Goal: Find specific page/section: Find specific page/section

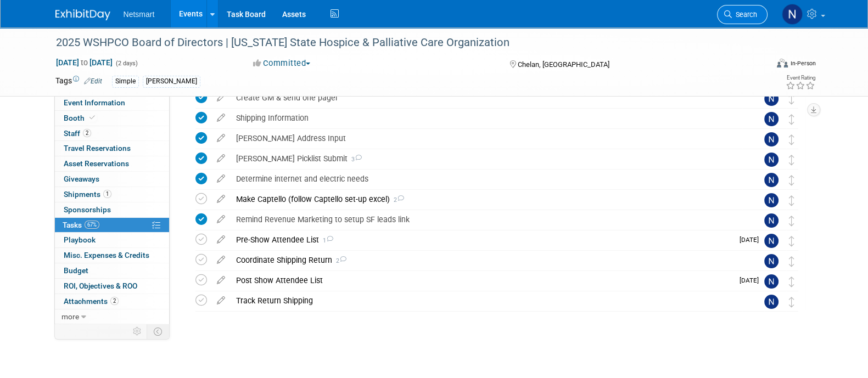
scroll to position [196, 0]
click at [741, 16] on span "Search" at bounding box center [744, 14] width 25 height 8
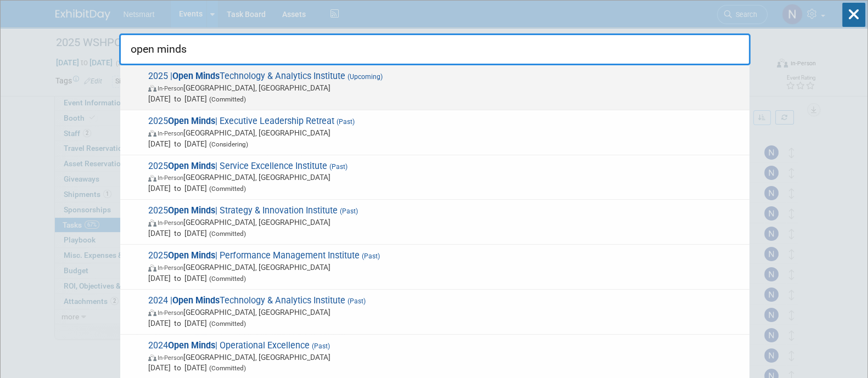
type input "open minds"
click at [461, 94] on span "Oct 21, 2025 to Oct 23, 2025 (Committed)" at bounding box center [446, 98] width 596 height 11
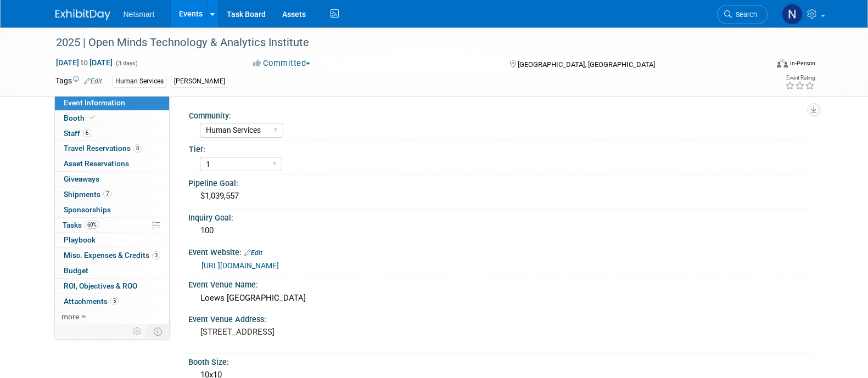
select select "Human Services"
select select "1"
select select "Yes"
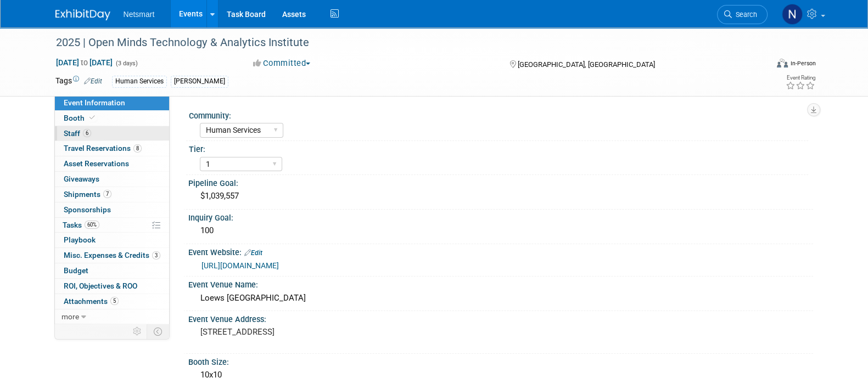
click at [103, 129] on link "6 Staff 6" at bounding box center [112, 133] width 114 height 15
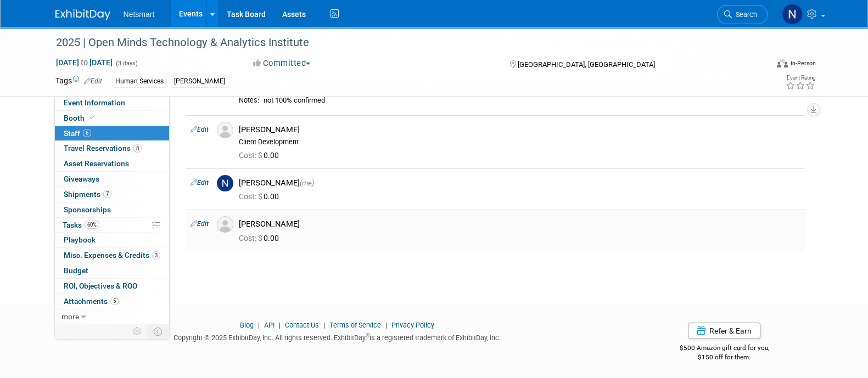
scroll to position [109, 0]
